Goal: Information Seeking & Learning: Compare options

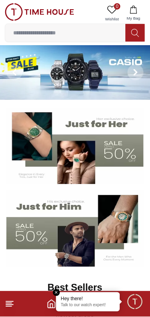
click at [10, 93] on button at bounding box center [14, 72] width 29 height 55
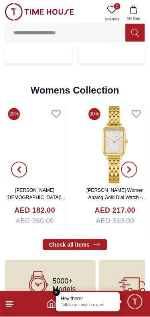
scroll to position [1796, 0]
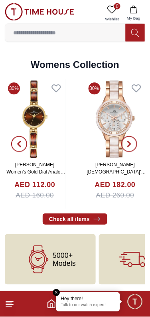
click at [37, 158] on img at bounding box center [35, 119] width 60 height 80
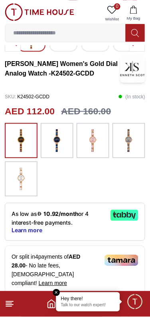
scroll to position [152, 0]
click at [50, 150] on img at bounding box center [57, 140] width 20 height 27
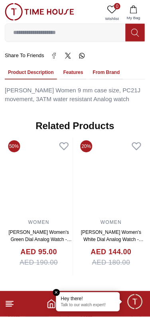
scroll to position [600, 0]
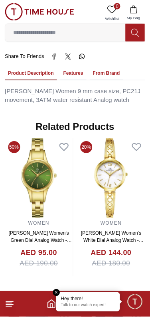
click at [39, 177] on img at bounding box center [39, 178] width 68 height 80
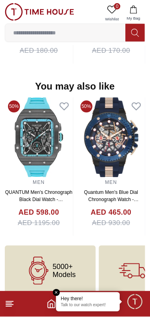
scroll to position [798, 0]
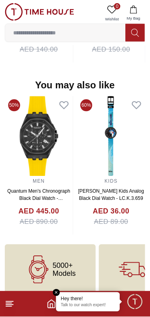
click at [132, 142] on img at bounding box center [111, 136] width 68 height 80
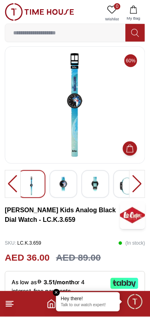
scroll to position [4, 0]
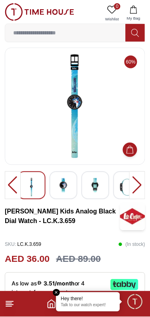
click at [100, 34] on input at bounding box center [65, 33] width 121 height 16
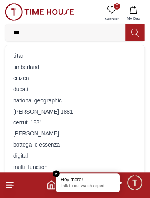
type input "***"
click at [83, 54] on div "tit an" at bounding box center [75, 55] width 130 height 11
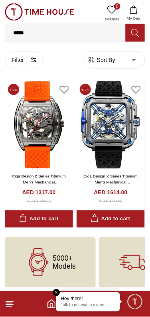
scroll to position [16, 0]
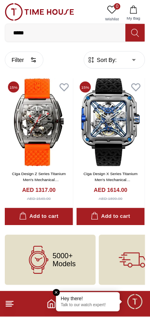
click at [54, 129] on img at bounding box center [39, 122] width 68 height 88
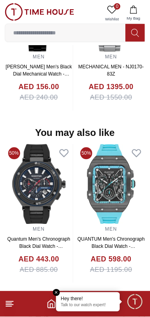
scroll to position [762, 0]
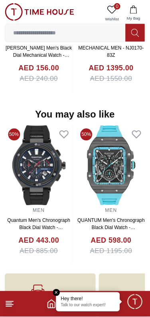
click at [52, 175] on img at bounding box center [39, 165] width 68 height 80
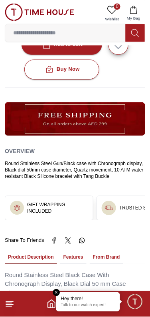
scroll to position [402, 0]
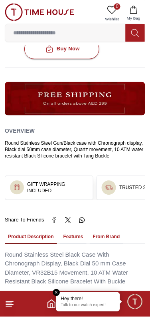
click at [85, 250] on div "Round Stainless Steel Black Case With Chronograph Display, Black Dial 50 mm Cas…" at bounding box center [75, 268] width 141 height 36
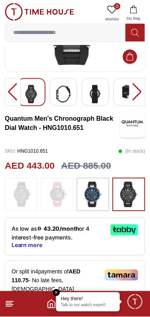
scroll to position [0, 0]
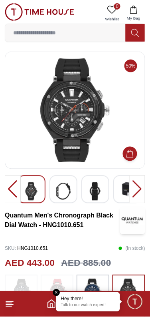
click at [137, 189] on div at bounding box center [137, 189] width 16 height 28
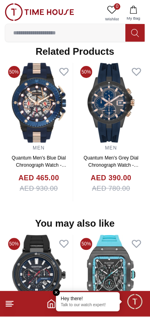
scroll to position [798, 0]
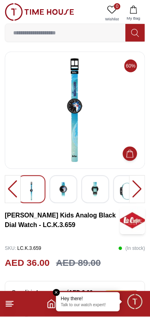
click at [11, 300] on icon at bounding box center [10, 304] width 10 height 10
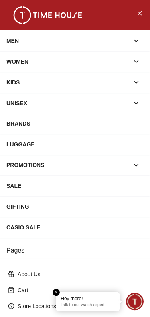
click at [129, 42] on button "button" at bounding box center [136, 41] width 14 height 14
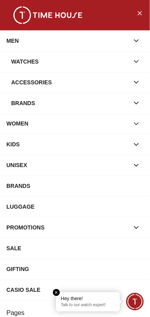
click at [133, 84] on icon "button" at bounding box center [137, 82] width 8 height 8
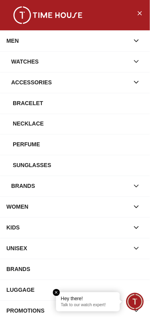
click at [116, 145] on div "Perfume" at bounding box center [78, 144] width 131 height 14
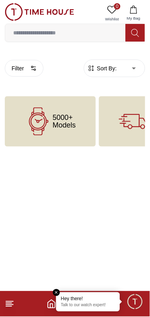
click at [105, 31] on input at bounding box center [65, 33] width 121 height 16
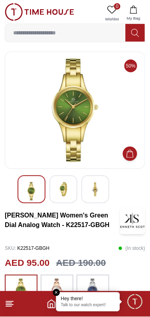
click at [42, 30] on input at bounding box center [65, 33] width 121 height 16
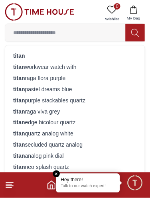
click at [44, 36] on input at bounding box center [65, 33] width 121 height 16
